Goal: Task Accomplishment & Management: Complete application form

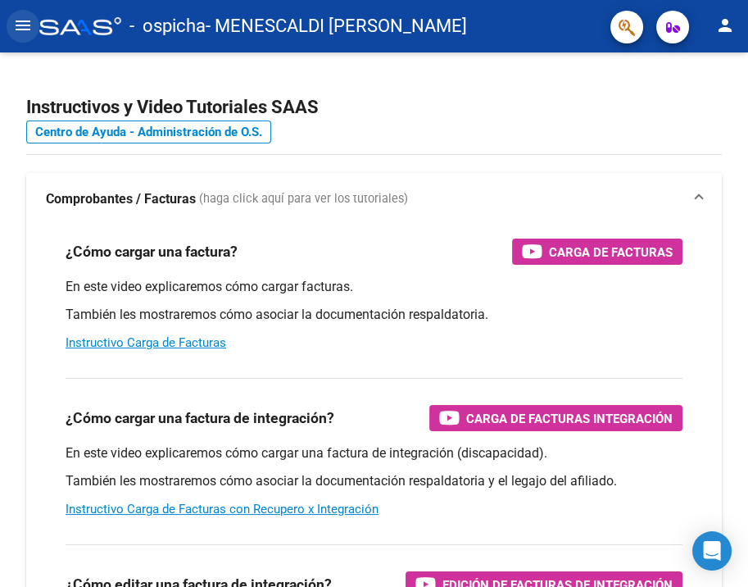
click at [15, 25] on mat-icon "menu" at bounding box center [23, 26] width 20 height 20
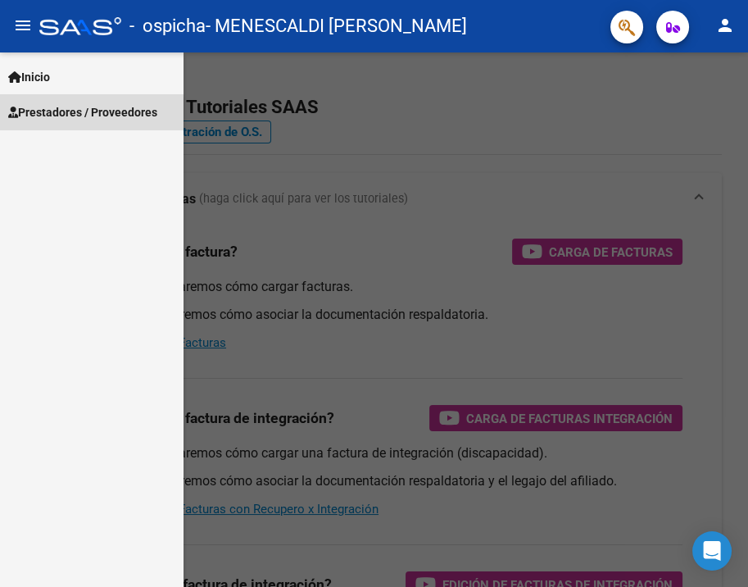
click at [49, 119] on span "Prestadores / Proveedores" at bounding box center [82, 112] width 149 height 18
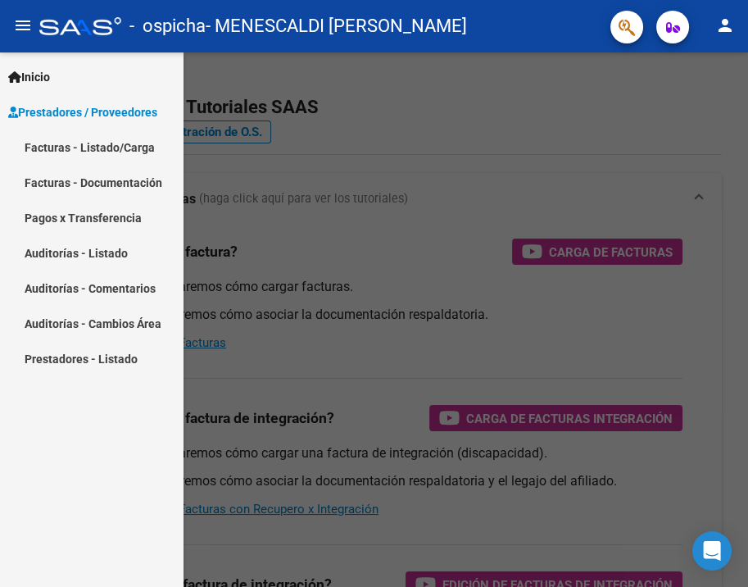
click at [66, 156] on link "Facturas - Listado/Carga" at bounding box center [91, 146] width 183 height 35
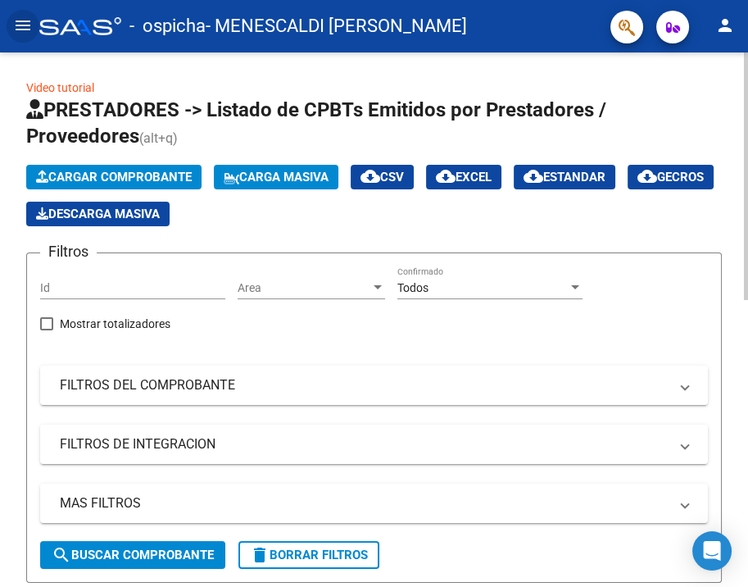
click at [75, 175] on span "Cargar Comprobante" at bounding box center [114, 177] width 156 height 15
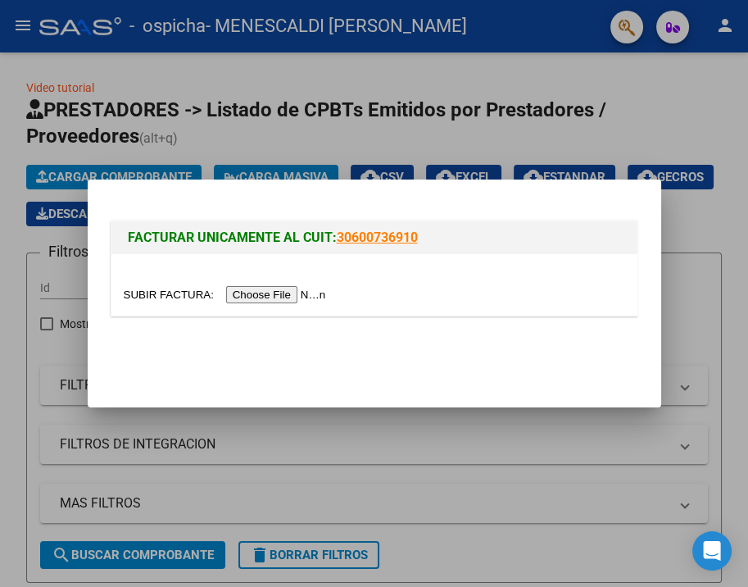
click at [249, 287] on input "file" at bounding box center [227, 294] width 207 height 17
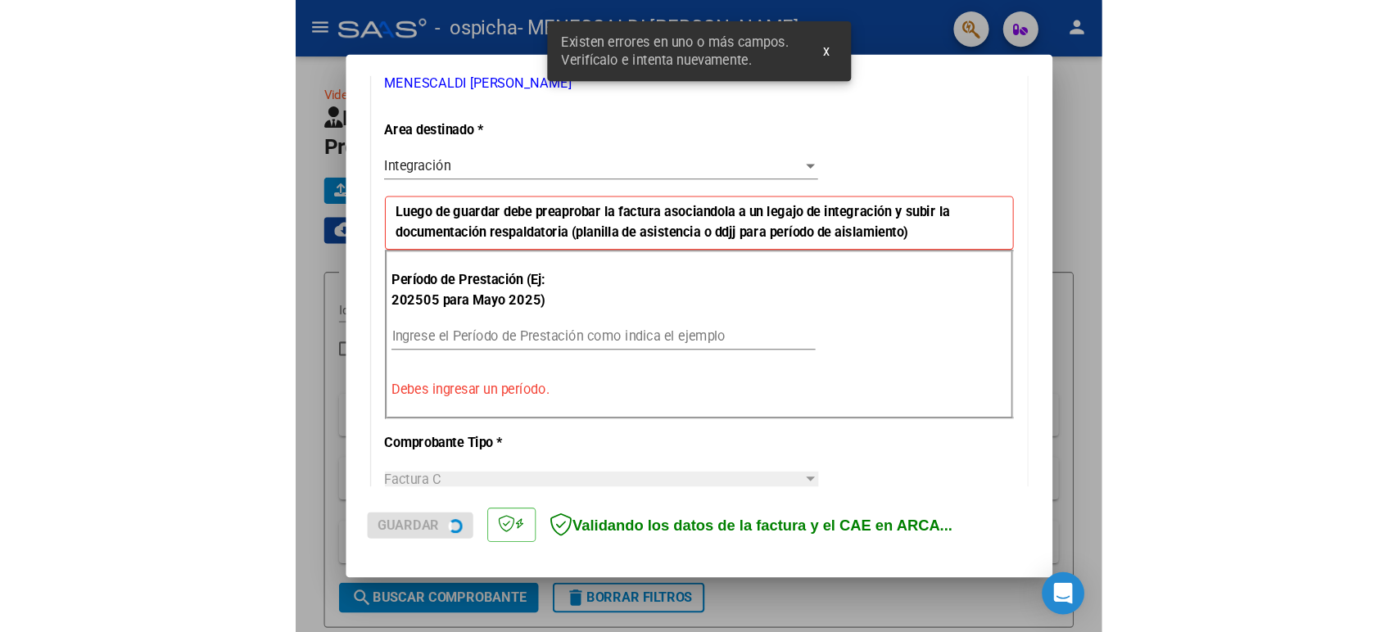
scroll to position [347, 0]
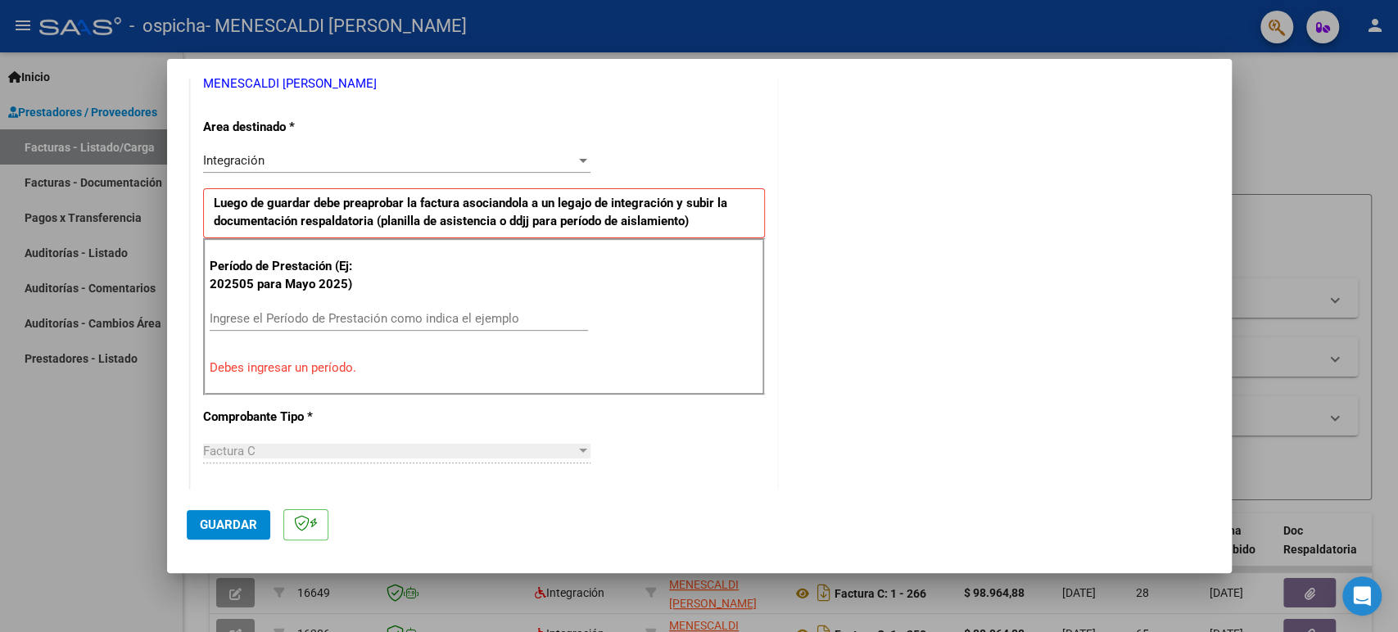
click at [377, 319] on input "Ingrese el Período de Prestación como indica el ejemplo" at bounding box center [399, 318] width 378 height 15
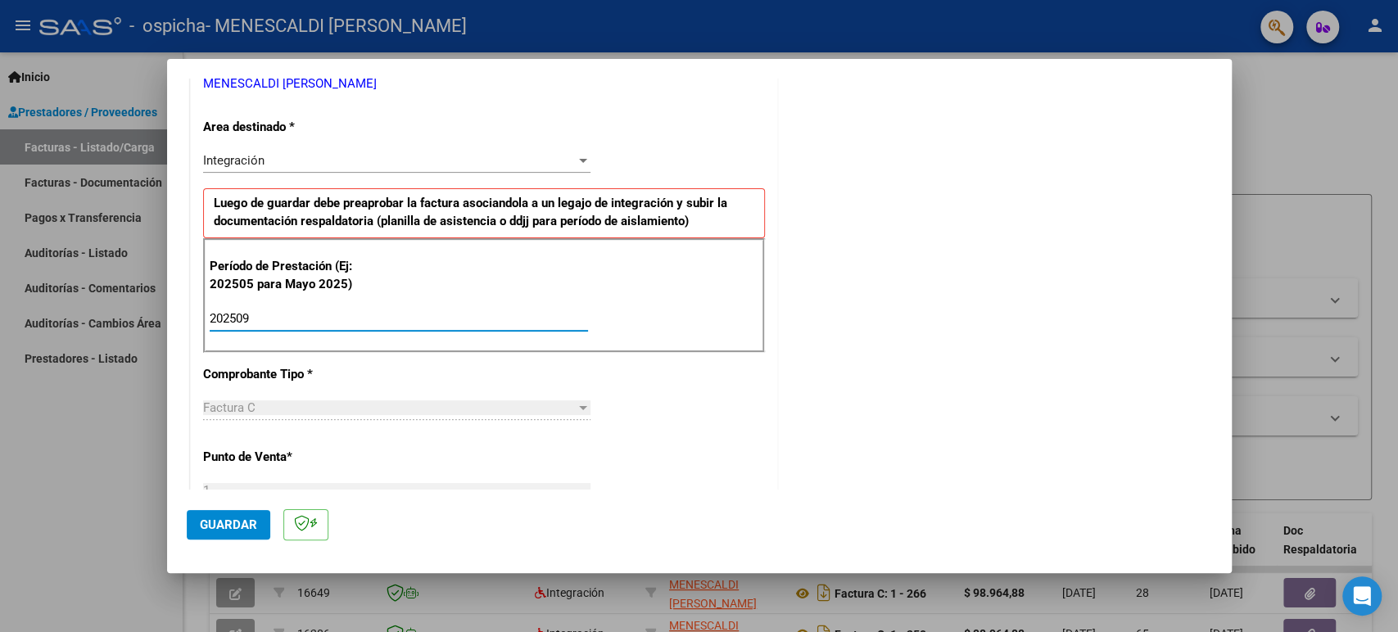
type input "202509"
click at [236, 530] on span "Guardar" at bounding box center [228, 525] width 57 height 15
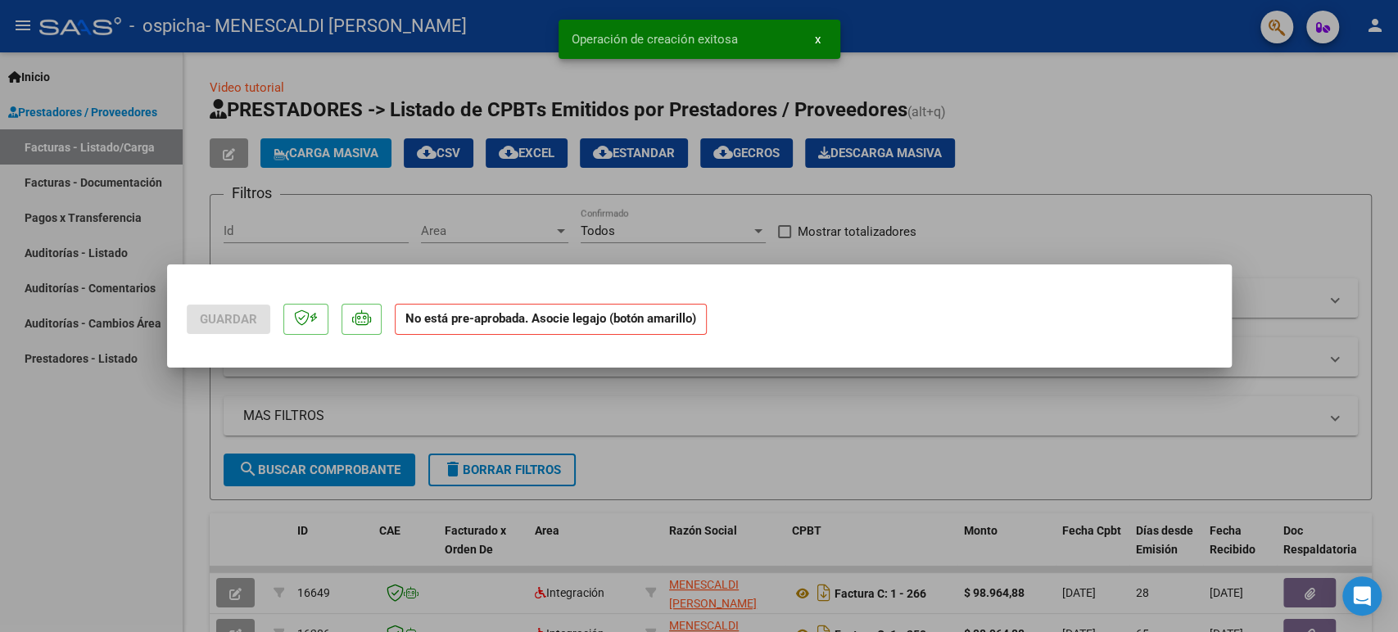
scroll to position [0, 0]
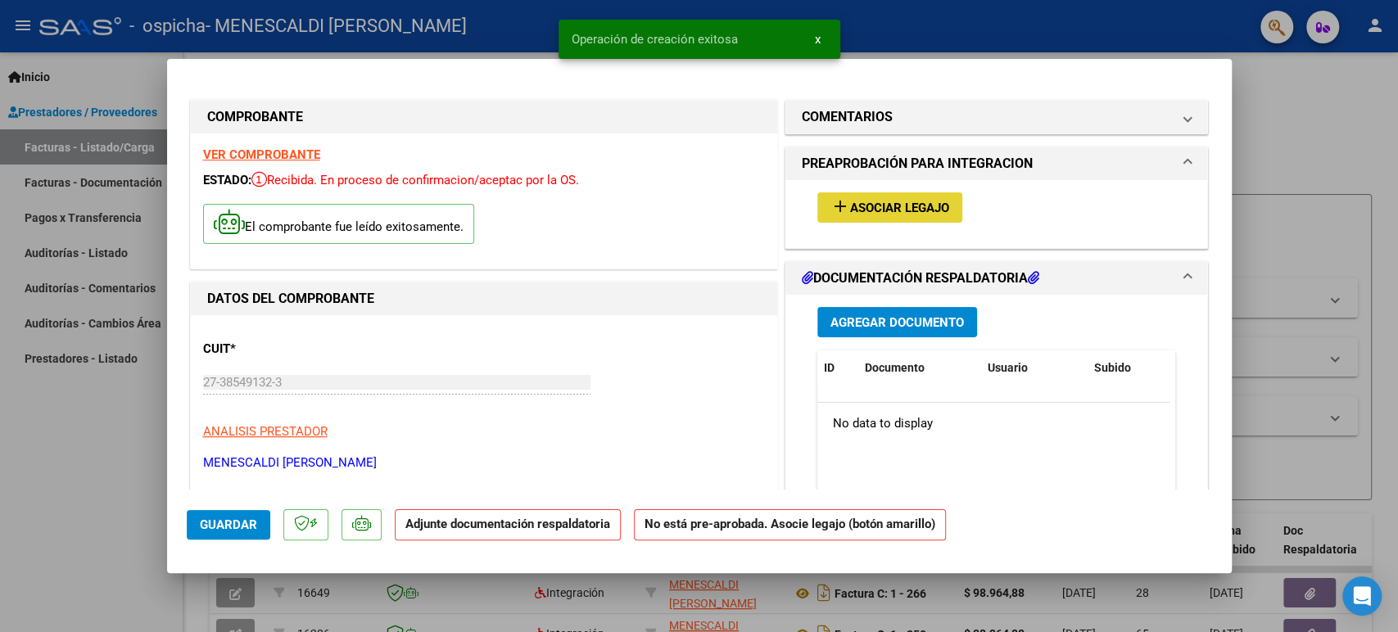
click at [747, 207] on span "Asociar Legajo" at bounding box center [899, 208] width 99 height 15
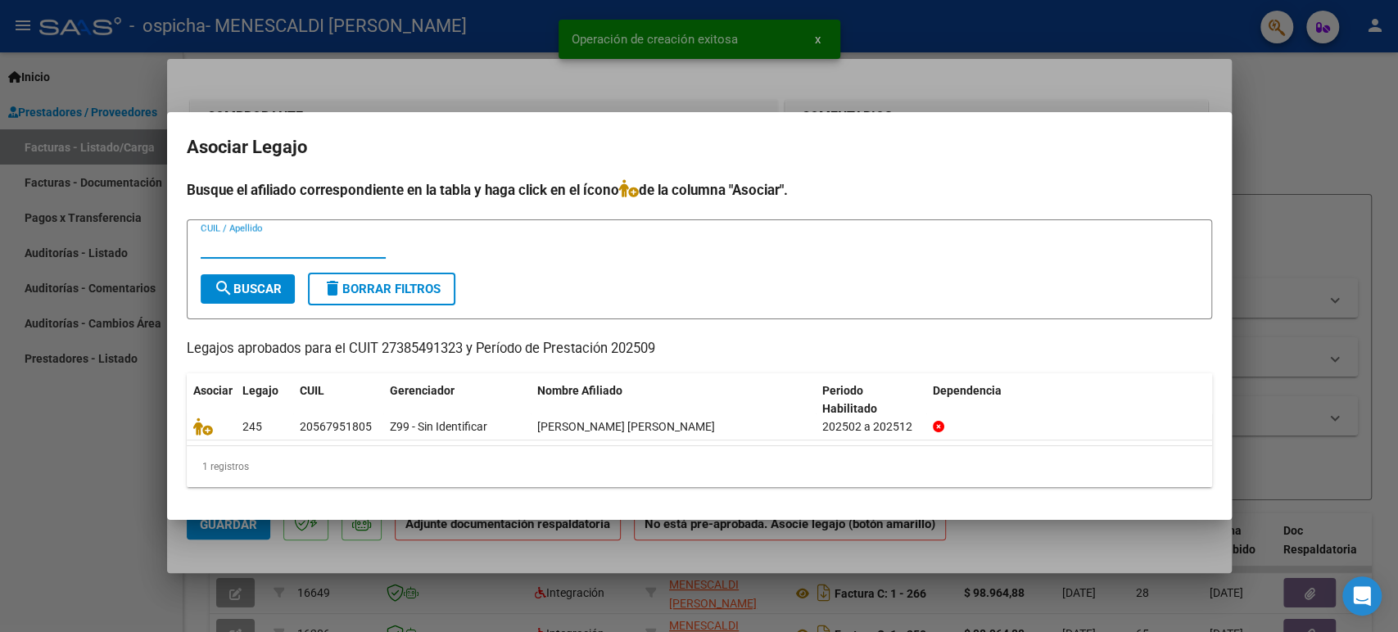
click at [288, 251] on input "CUIL / Apellido" at bounding box center [293, 245] width 185 height 15
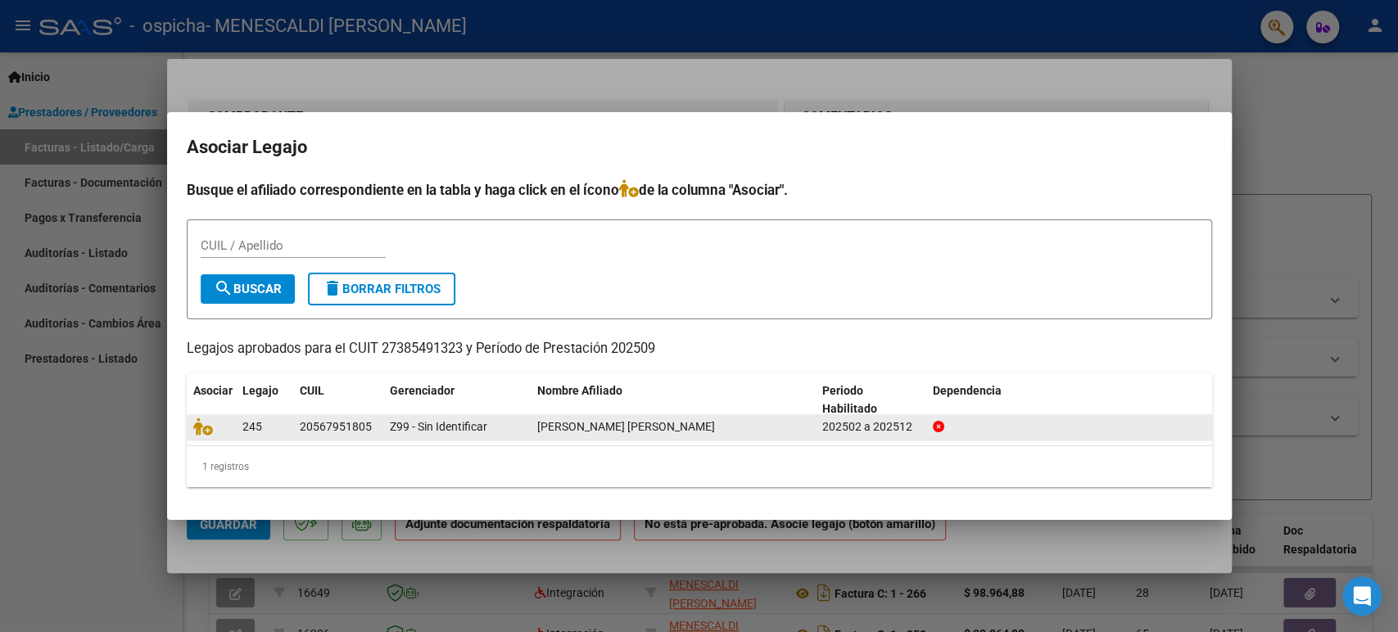
click at [208, 437] on datatable-body-cell at bounding box center [211, 426] width 49 height 25
click at [204, 429] on icon at bounding box center [203, 427] width 20 height 18
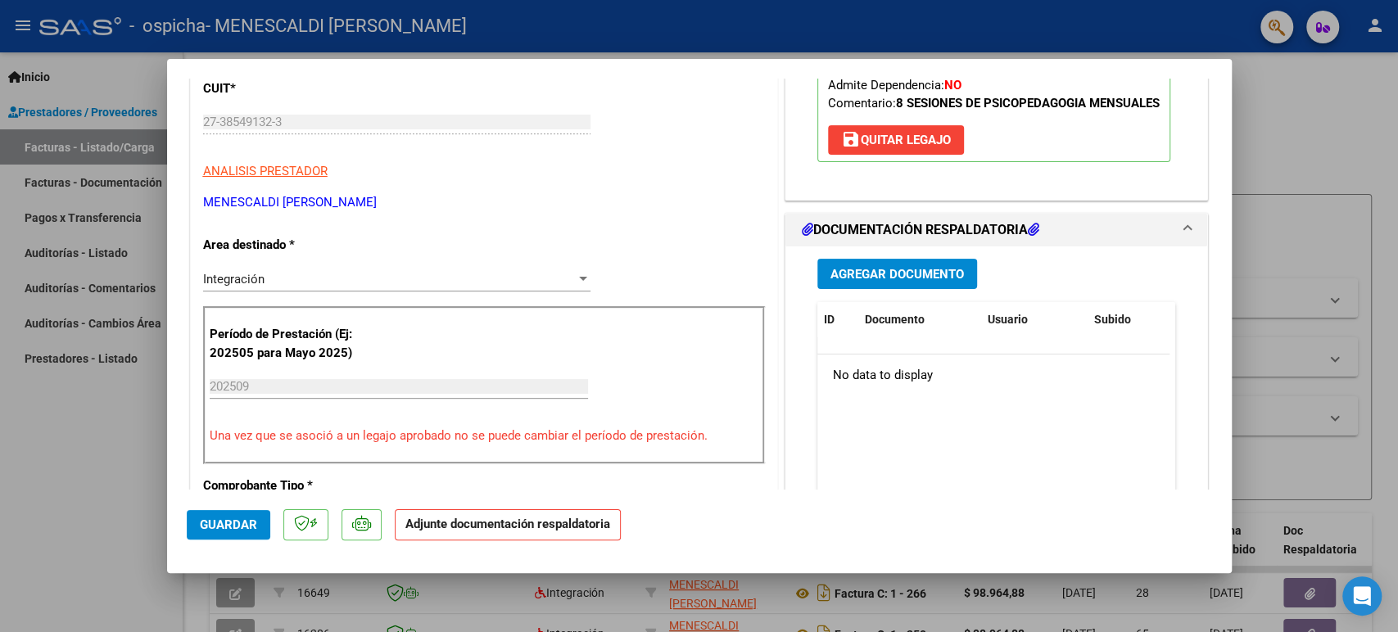
scroll to position [311, 0]
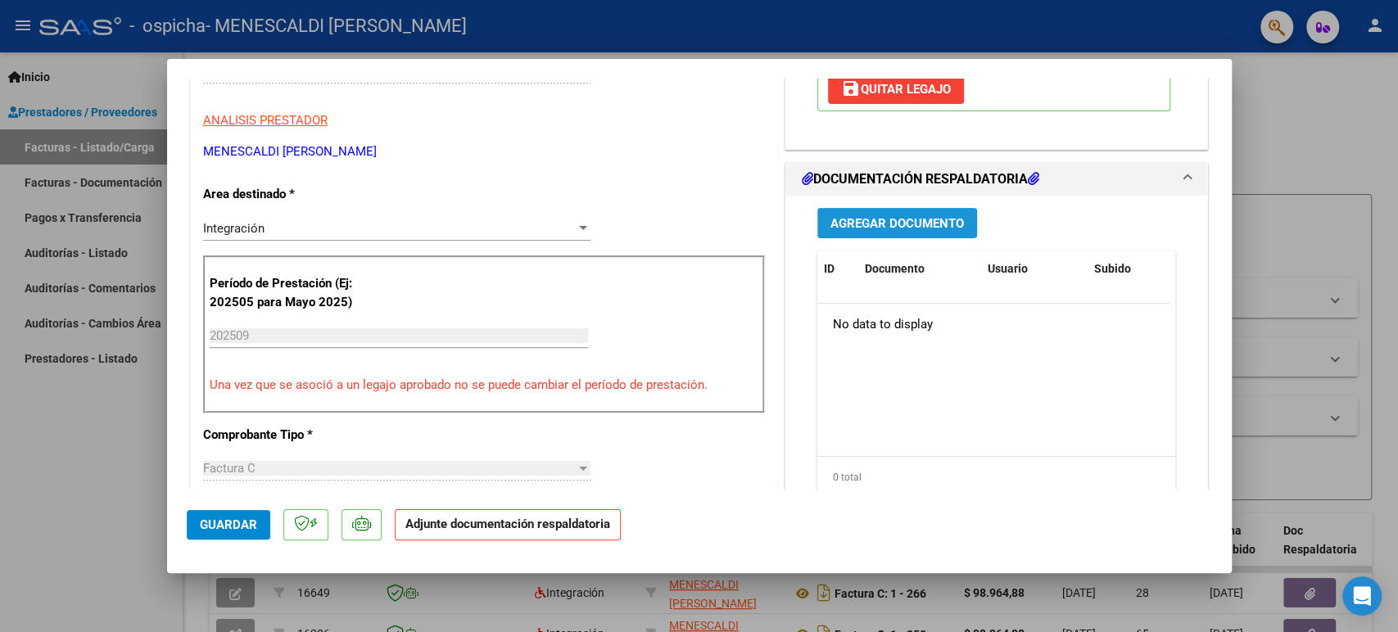
click at [747, 229] on button "Agregar Documento" at bounding box center [898, 223] width 160 height 30
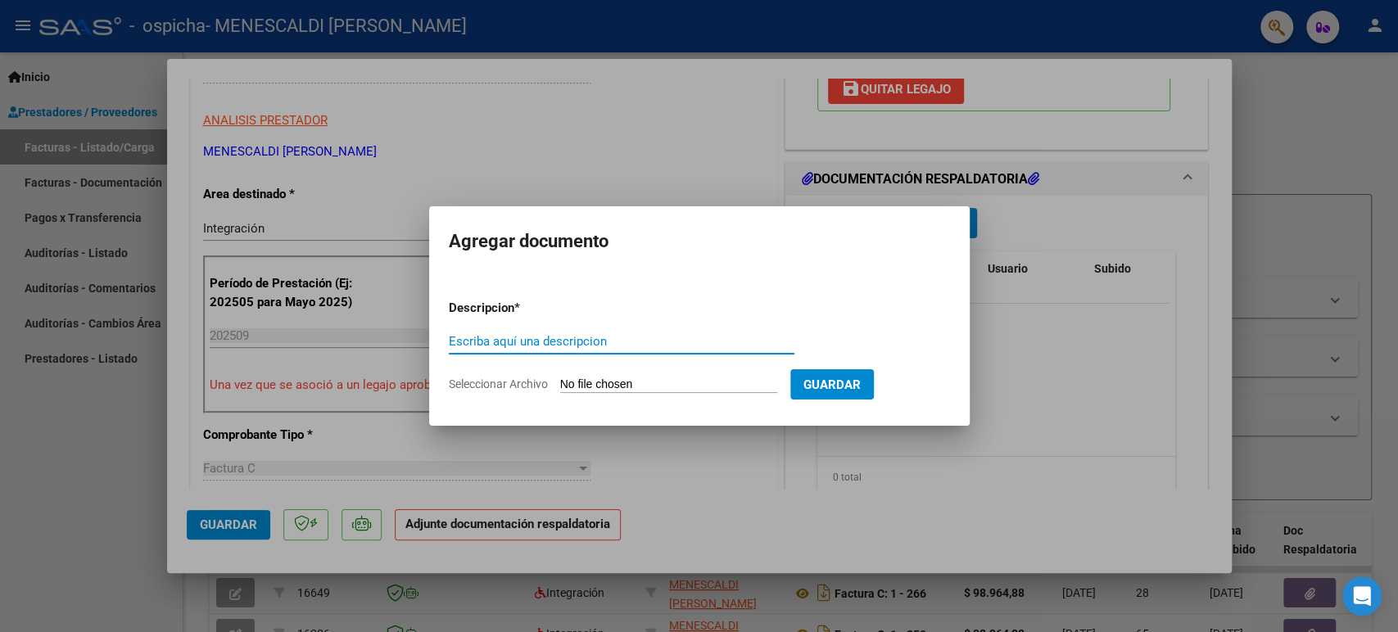
click at [583, 326] on form "Descripcion * Escriba aquí una descripcion Seleccionar Archivo Guardar" at bounding box center [699, 347] width 501 height 120
click at [560, 338] on input "Escriba aquí una descripcion" at bounding box center [622, 341] width 346 height 15
type input "asistencia [PERSON_NAME] septiembre"
click at [631, 396] on form "Descripcion * asistencia [PERSON_NAME] septiembre Escriba aquí una descripcion …" at bounding box center [699, 347] width 501 height 120
click at [617, 389] on input "Seleccionar Archivo" at bounding box center [668, 386] width 217 height 16
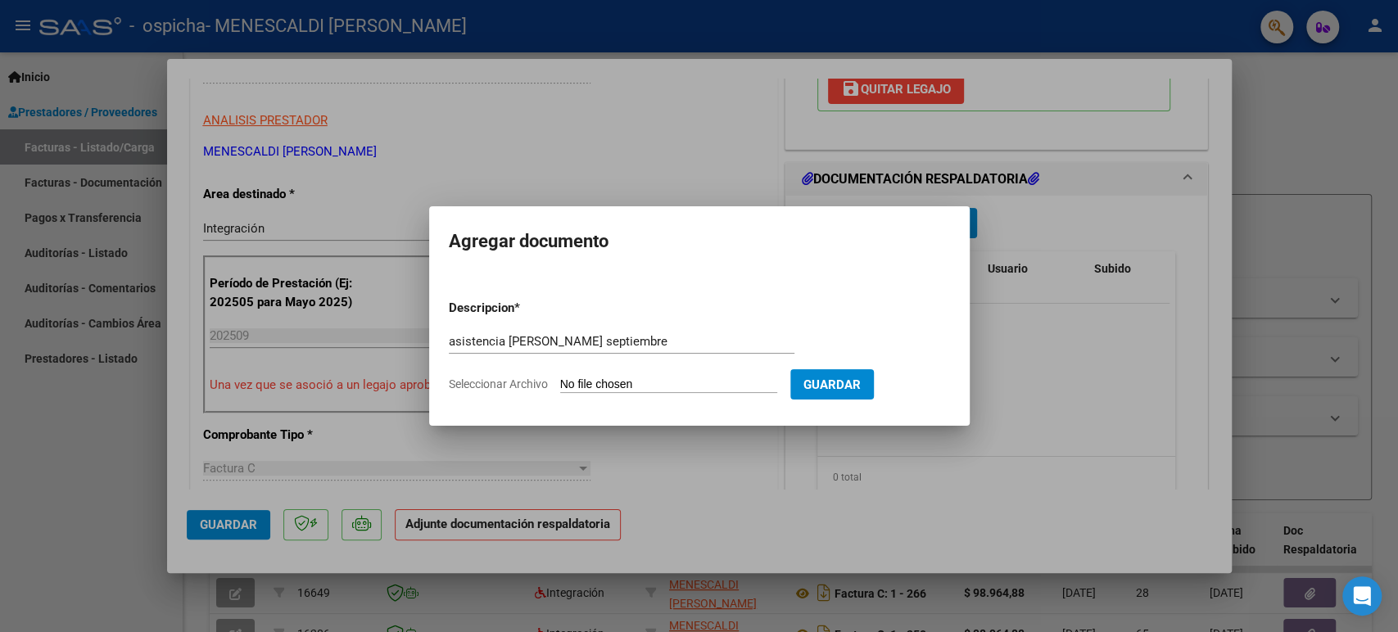
type input "C:\fakepath\asistencia septiembre [PERSON_NAME].pdf"
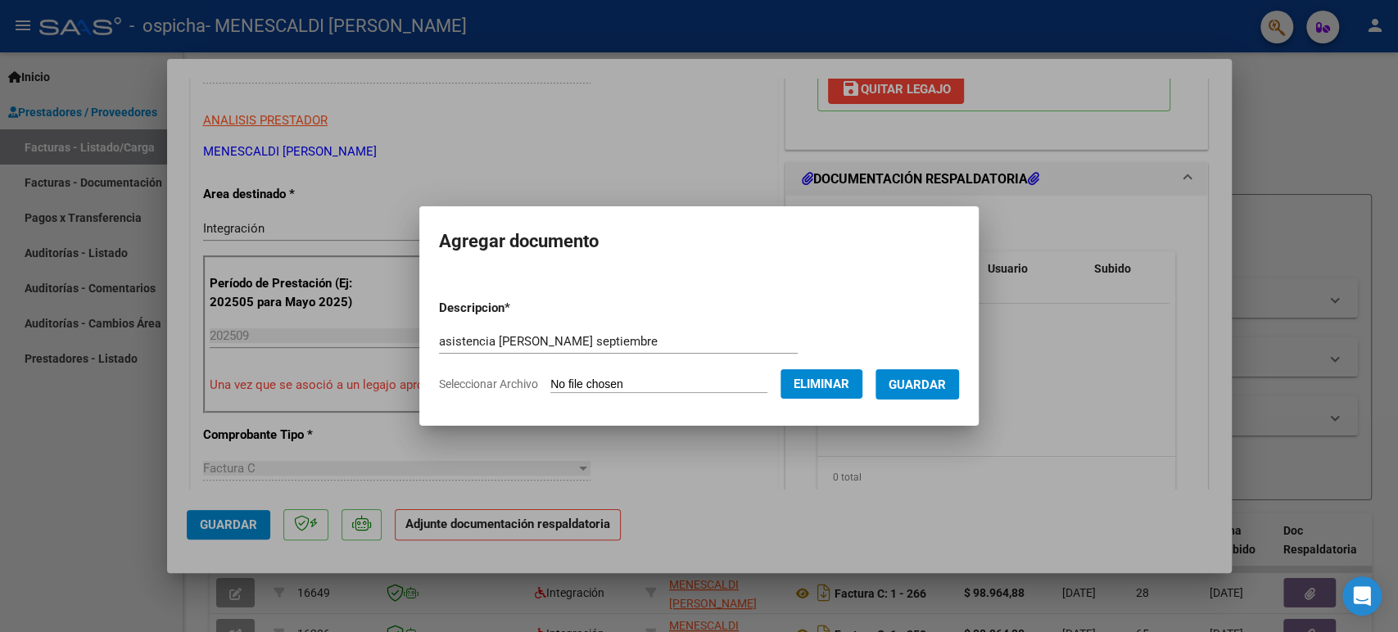
click at [747, 383] on span "Guardar" at bounding box center [917, 385] width 57 height 15
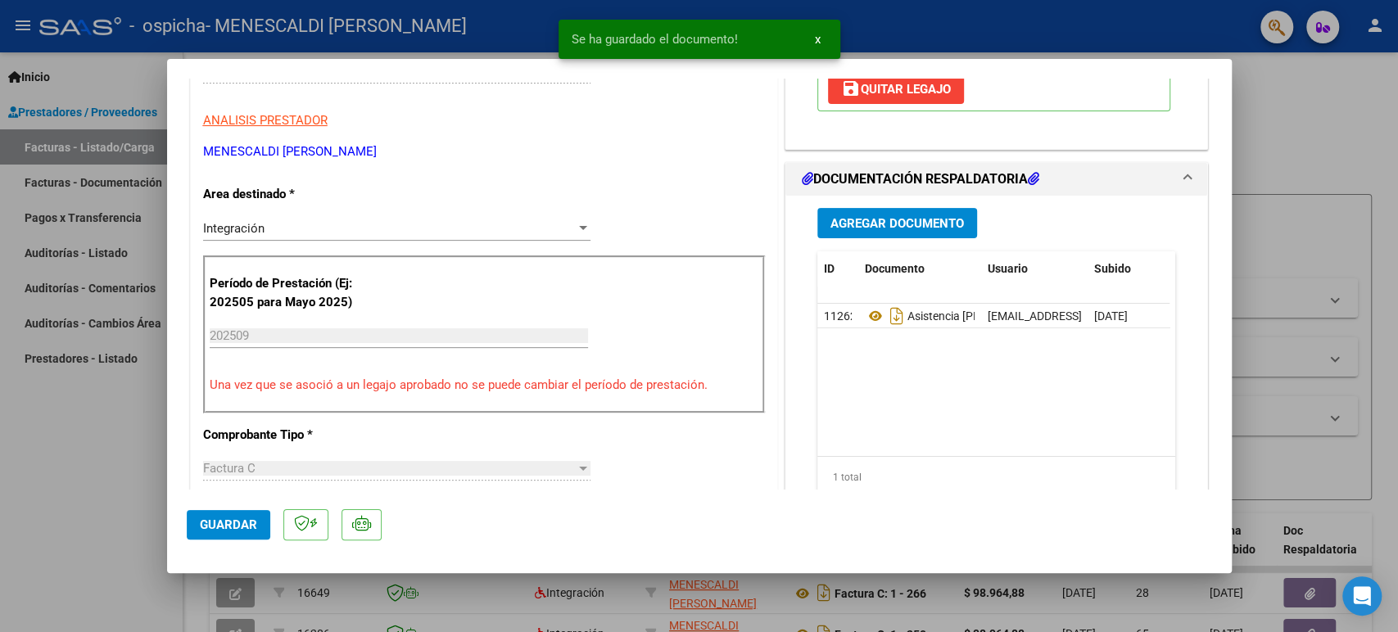
scroll to position [1053, 0]
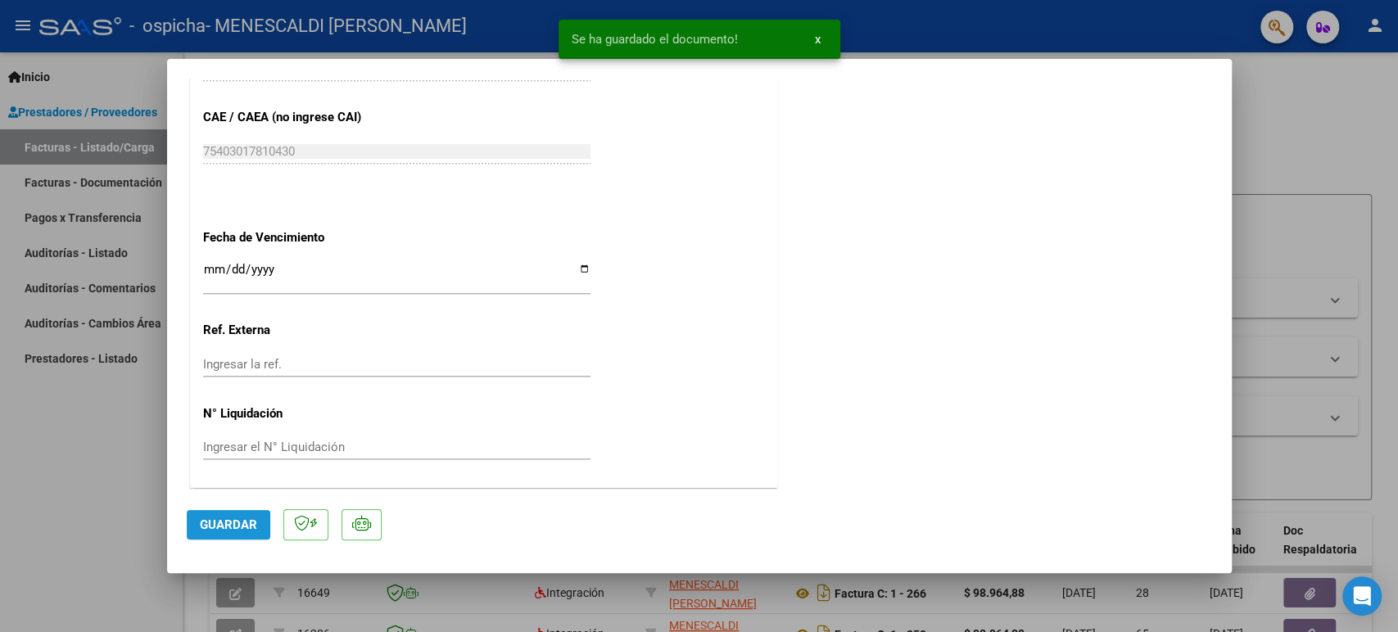
click at [238, 511] on button "Guardar" at bounding box center [229, 524] width 84 height 29
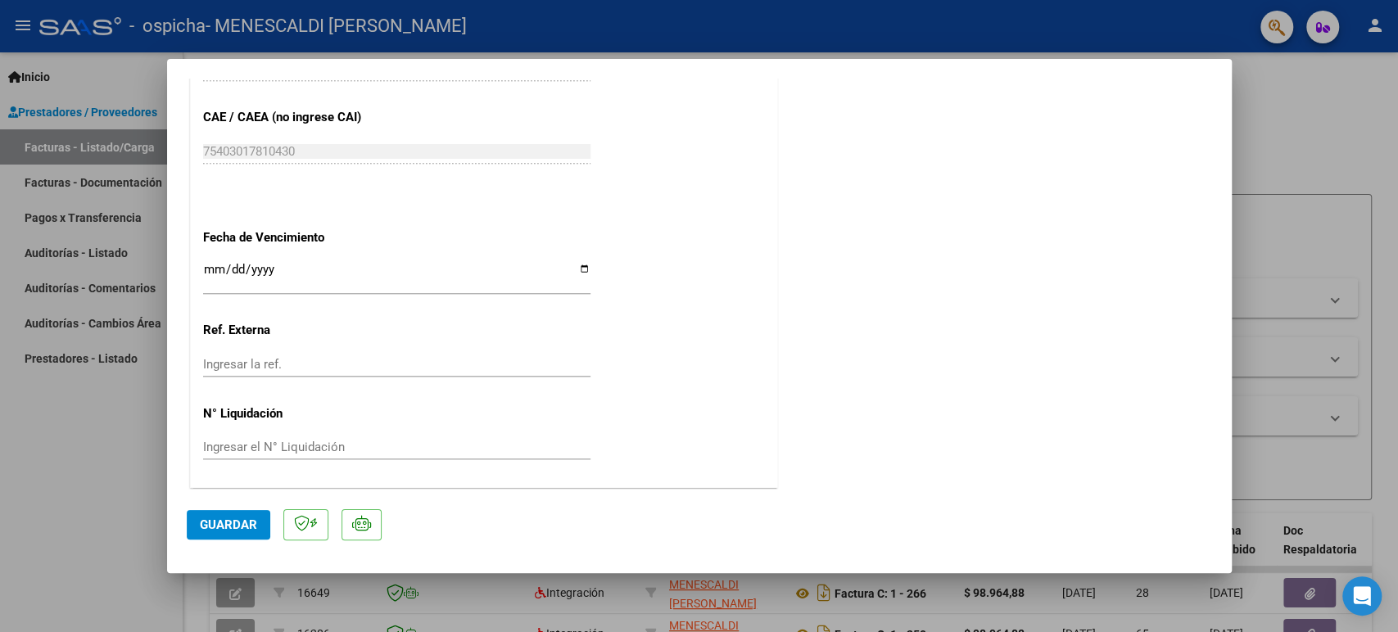
click at [244, 505] on mat-dialog-actions "Guardar" at bounding box center [700, 522] width 1026 height 65
click at [219, 532] on button "Guardar" at bounding box center [229, 524] width 84 height 29
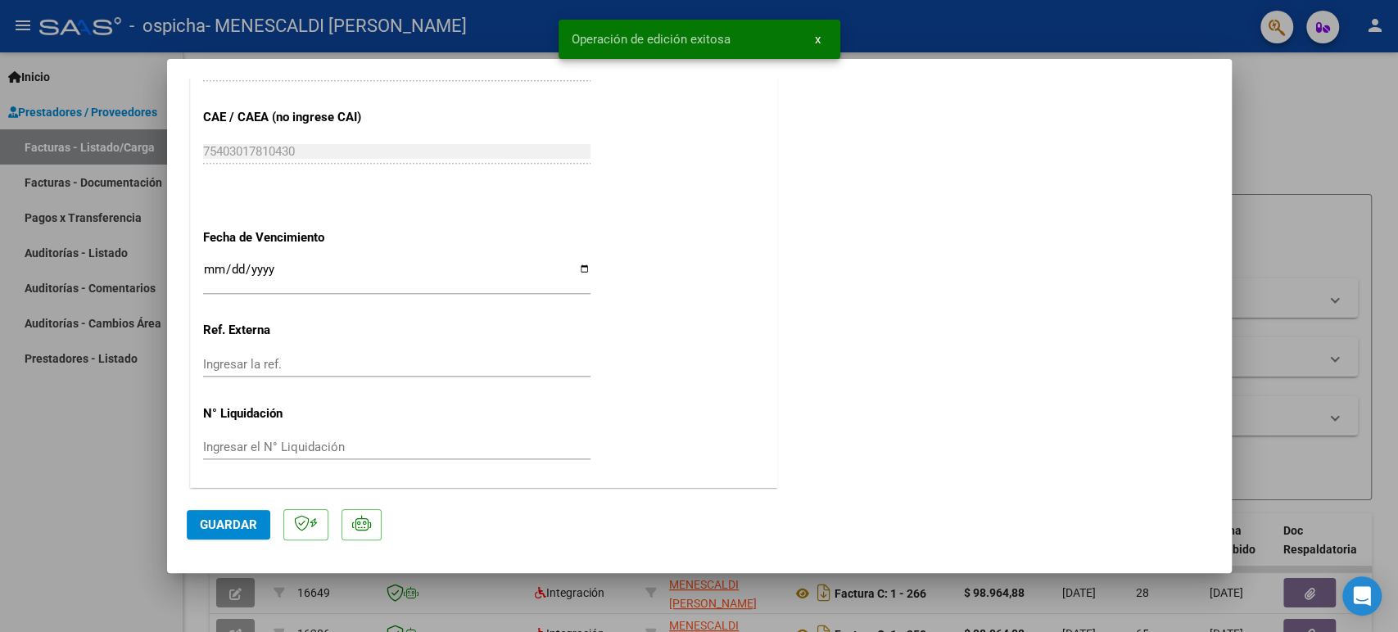
click at [133, 482] on div at bounding box center [699, 316] width 1398 height 632
type input "$ 0,00"
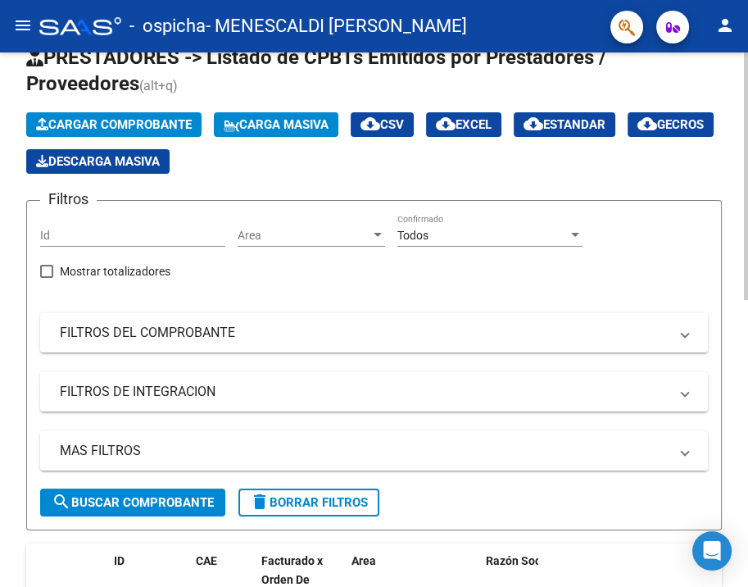
scroll to position [0, 0]
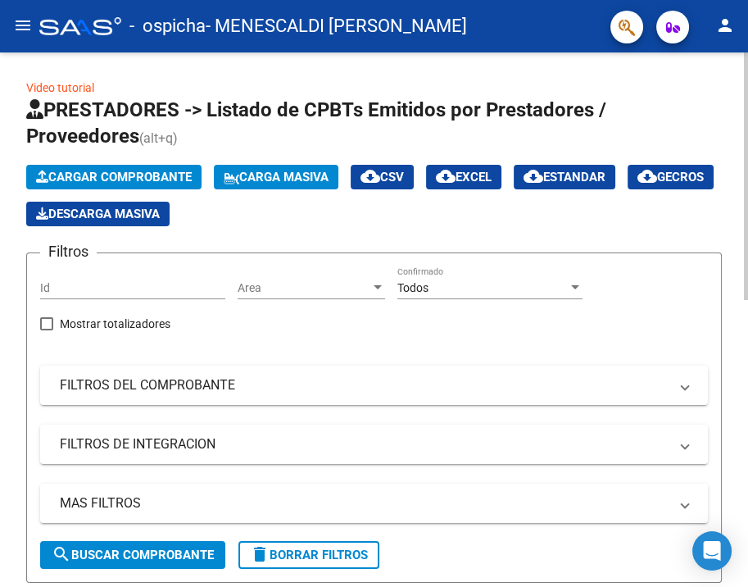
click at [677, 0] on html "menu - ospicha - MENESCALDI [PERSON_NAME] person Inicio Instructivos Contacto O…" at bounding box center [374, 293] width 748 height 587
